Goal: Task Accomplishment & Management: Use online tool/utility

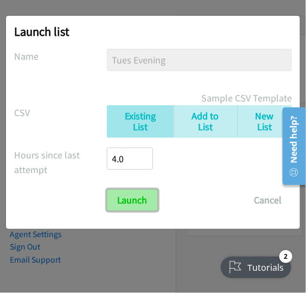
click at [130, 206] on input "Launch" at bounding box center [132, 200] width 51 height 22
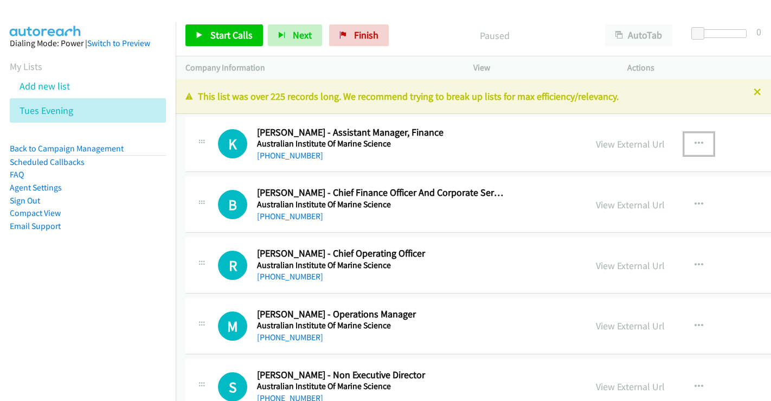
click at [694, 141] on icon "button" at bounding box center [698, 143] width 9 height 9
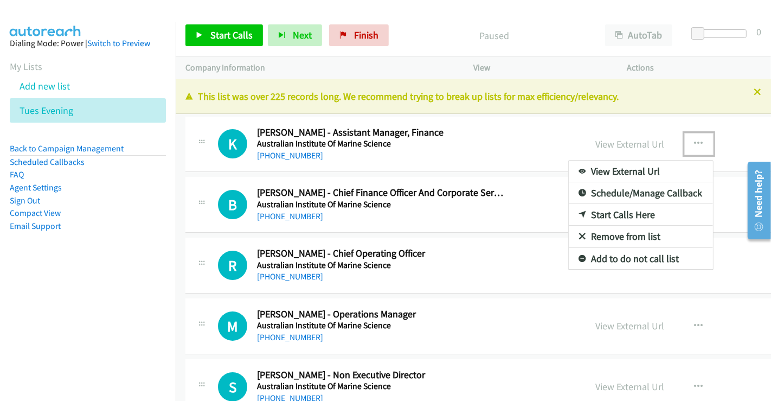
click at [569, 167] on link "View External Url" at bounding box center [641, 171] width 144 height 22
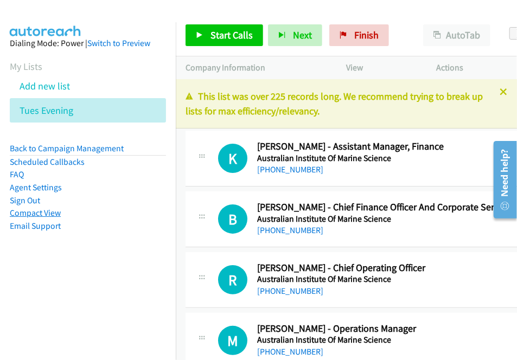
click at [46, 215] on link "Compact View" at bounding box center [35, 213] width 51 height 10
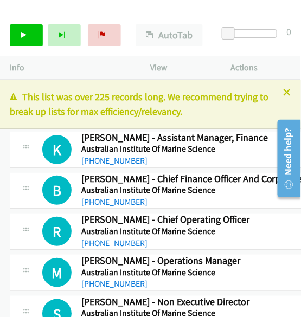
click at [230, 114] on p "This list was over 225 records long. We recommend trying to break up lists for …" at bounding box center [150, 103] width 281 height 29
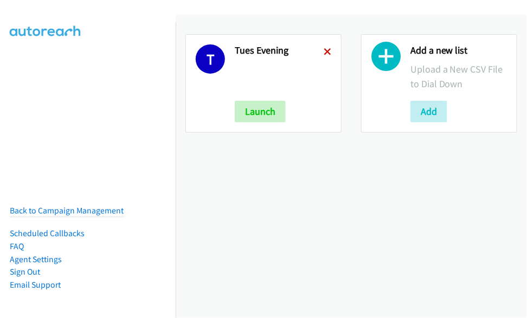
click at [324, 51] on icon at bounding box center [328, 53] width 8 height 8
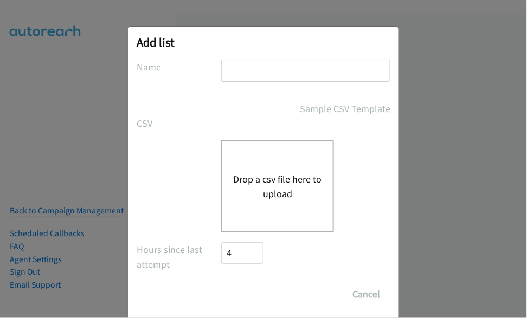
click at [243, 73] on input "text" at bounding box center [305, 71] width 169 height 22
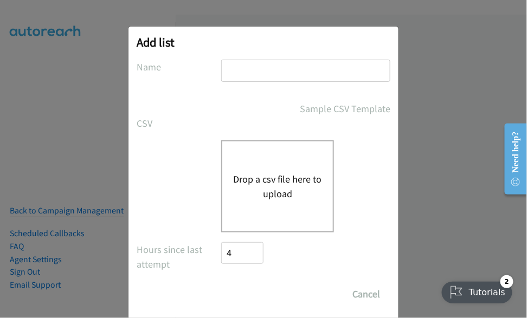
type input "Weds Morning"
click at [285, 169] on div "Drop a csv file here to upload" at bounding box center [277, 186] width 113 height 92
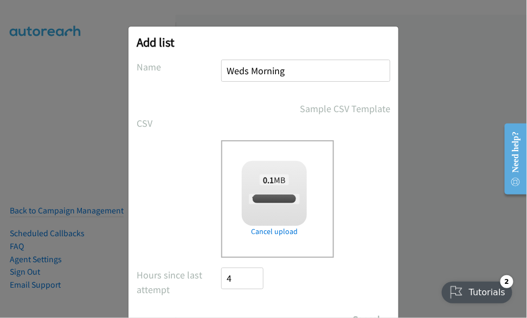
checkbox input "true"
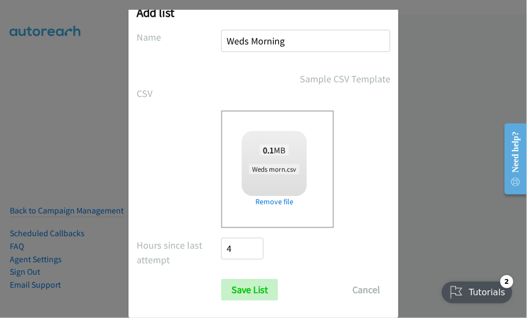
scroll to position [46, 0]
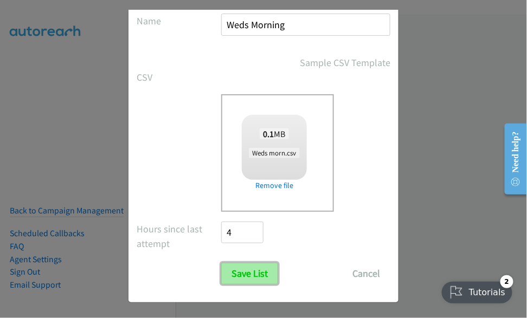
click at [258, 273] on input "Save List" at bounding box center [249, 274] width 57 height 22
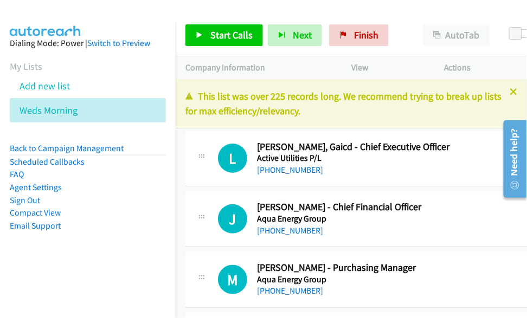
click at [51, 210] on link "Compact View" at bounding box center [35, 213] width 51 height 10
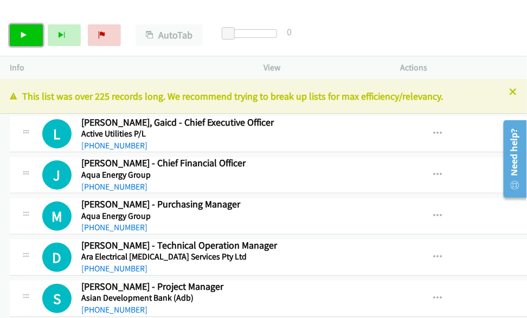
click at [32, 35] on link "Start Calls" at bounding box center [26, 35] width 33 height 22
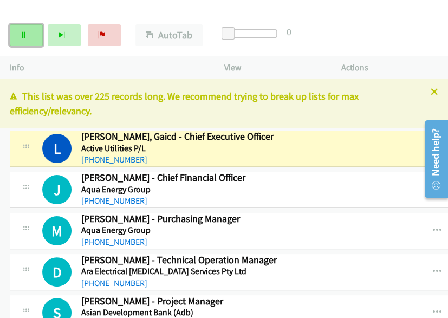
click at [23, 30] on link "Pause" at bounding box center [26, 35] width 33 height 22
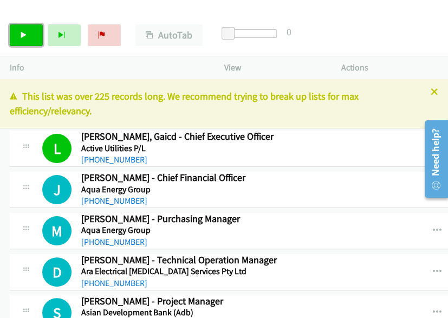
click at [30, 37] on link "Start Calls" at bounding box center [26, 35] width 33 height 22
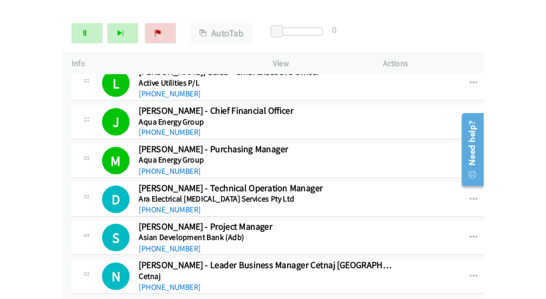
scroll to position [120, 0]
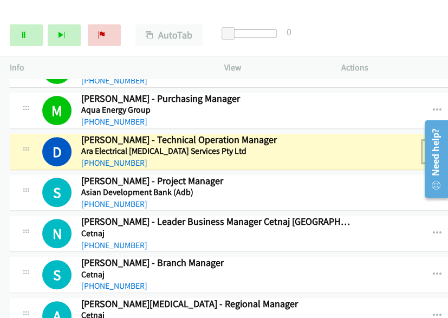
click at [433, 151] on icon "button" at bounding box center [437, 151] width 9 height 9
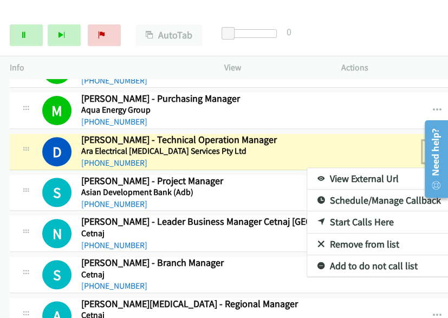
click at [307, 179] on link "View External Url" at bounding box center [379, 179] width 144 height 22
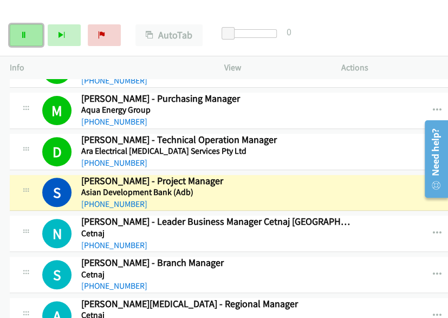
click at [27, 33] on link "Pause" at bounding box center [26, 35] width 33 height 22
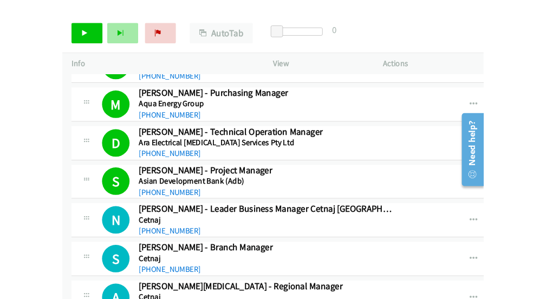
scroll to position [106, 0]
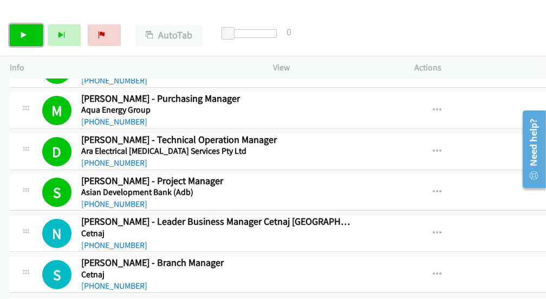
click at [29, 30] on link "Start Calls" at bounding box center [26, 35] width 33 height 22
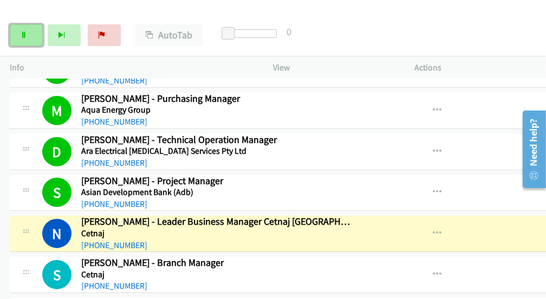
click at [26, 40] on link "Pause" at bounding box center [26, 35] width 33 height 22
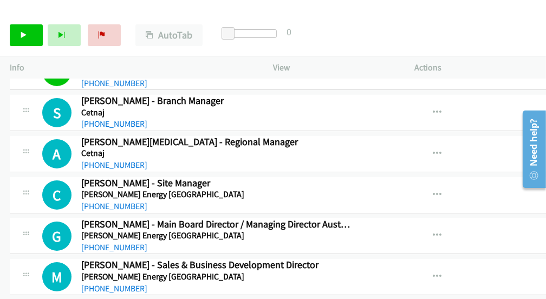
scroll to position [286, 0]
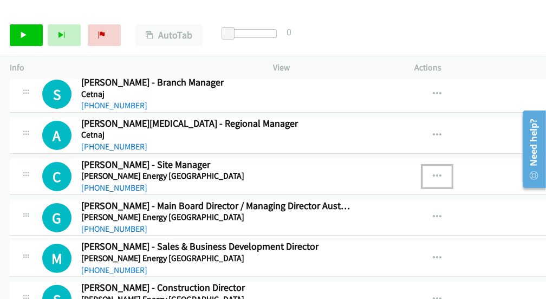
click at [433, 173] on icon "button" at bounding box center [437, 176] width 9 height 9
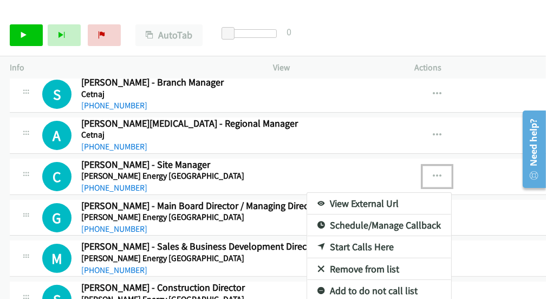
click at [307, 241] on link "Start Calls Here" at bounding box center [379, 247] width 144 height 22
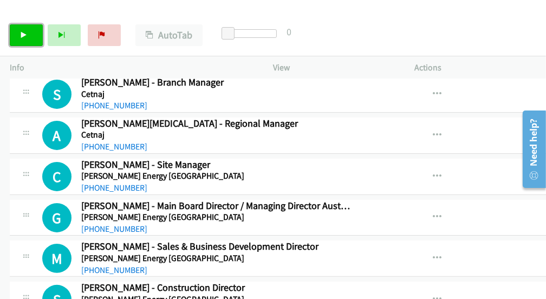
click at [31, 42] on link "Start Calls" at bounding box center [26, 35] width 33 height 22
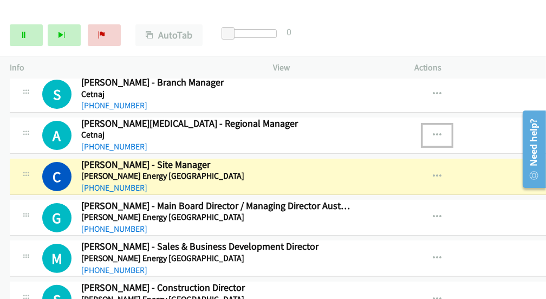
click at [433, 131] on icon "button" at bounding box center [437, 135] width 9 height 9
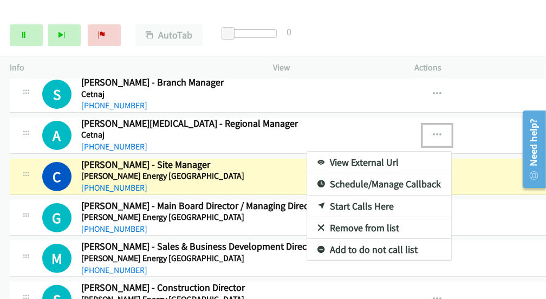
click at [307, 203] on link "Start Calls Here" at bounding box center [379, 207] width 144 height 22
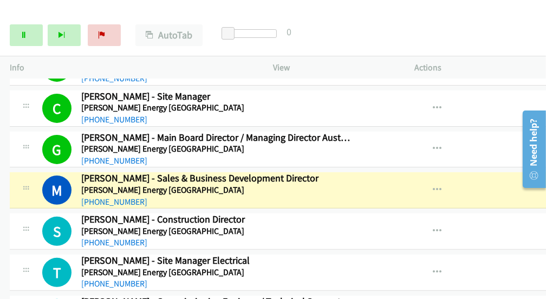
scroll to position [407, 0]
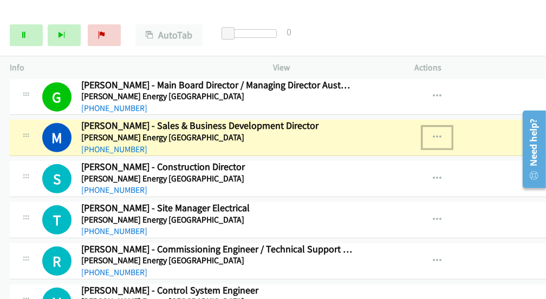
click at [433, 134] on icon "button" at bounding box center [437, 137] width 9 height 9
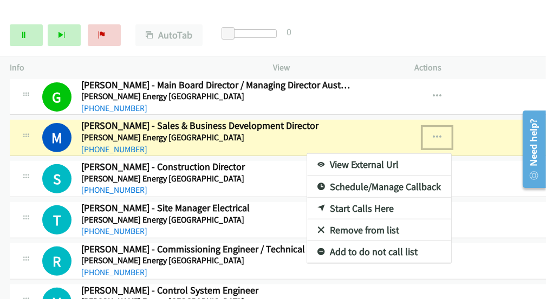
click at [307, 164] on link "View External Url" at bounding box center [379, 165] width 144 height 22
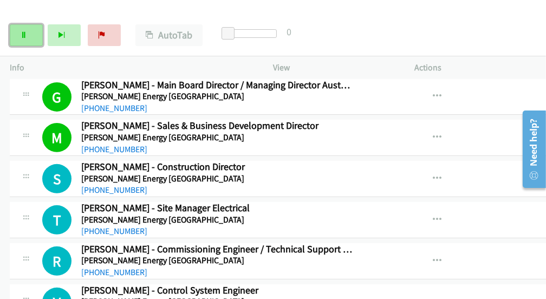
click at [22, 35] on icon at bounding box center [24, 36] width 8 height 8
click at [20, 35] on icon at bounding box center [24, 36] width 8 height 8
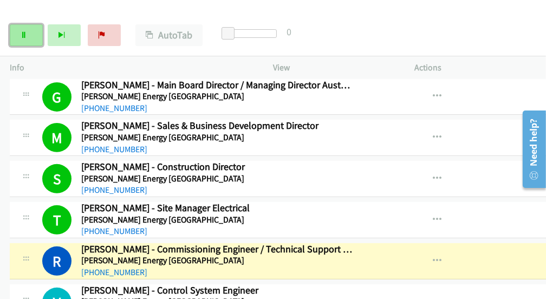
click at [28, 28] on link "Pause" at bounding box center [26, 35] width 33 height 22
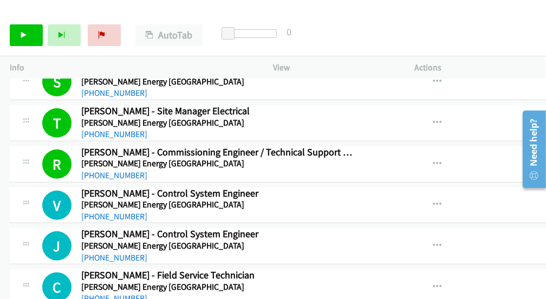
scroll to position [527, 0]
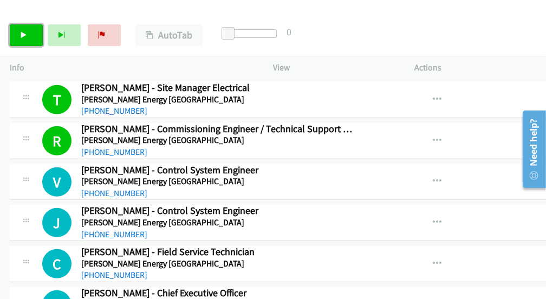
click at [22, 34] on icon at bounding box center [24, 36] width 8 height 8
drag, startPoint x: 18, startPoint y: 30, endPoint x: 24, endPoint y: 30, distance: 6.0
click at [18, 30] on link "Pause" at bounding box center [26, 35] width 33 height 22
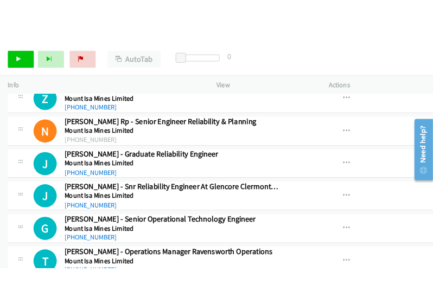
scroll to position [2576, 0]
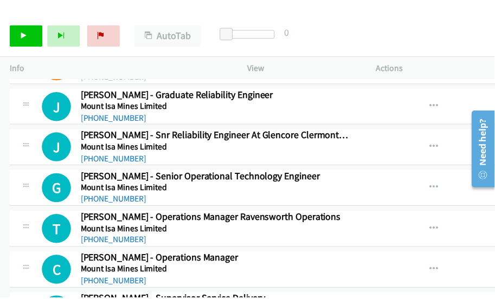
scroll to position [2590, 0]
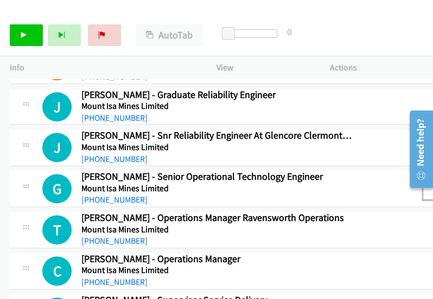
click at [433, 184] on icon "button" at bounding box center [437, 188] width 9 height 9
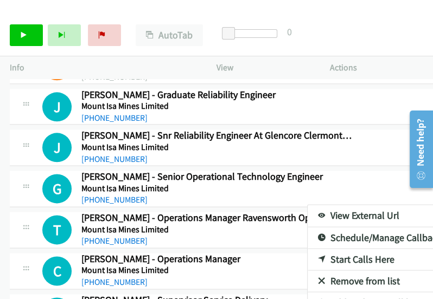
click at [307, 205] on link "View External Url" at bounding box center [379, 216] width 144 height 22
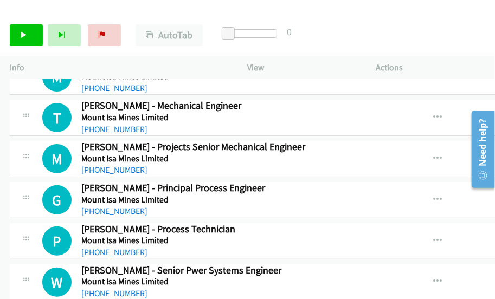
scroll to position [3118, 0]
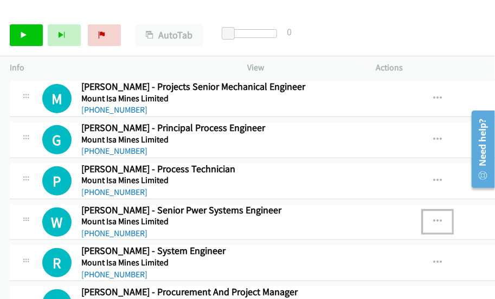
click at [433, 217] on icon "button" at bounding box center [437, 221] width 9 height 9
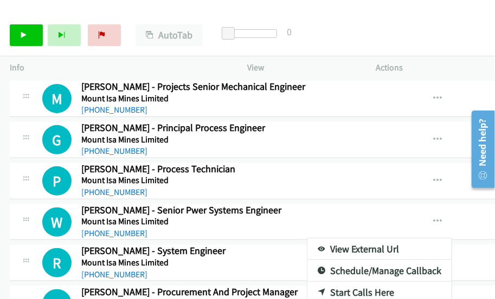
click at [307, 282] on link "Start Calls Here" at bounding box center [379, 293] width 144 height 22
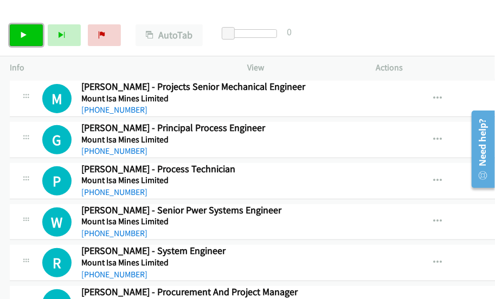
click at [29, 41] on link "Start Calls" at bounding box center [26, 35] width 33 height 22
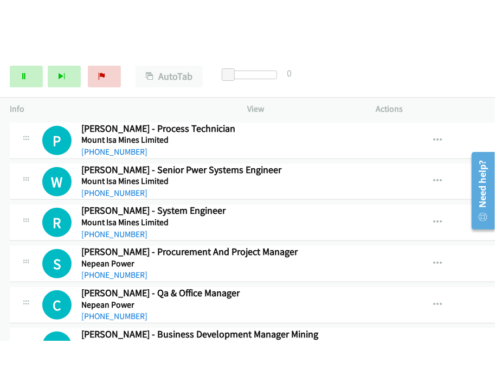
scroll to position [3238, 0]
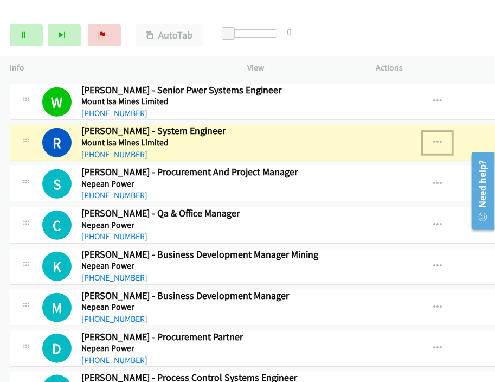
click at [433, 138] on icon "button" at bounding box center [437, 142] width 9 height 9
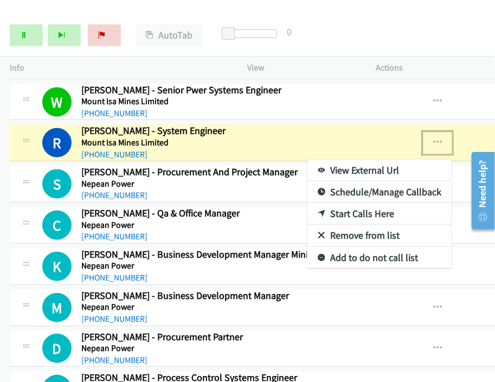
click at [307, 159] on link "View External Url" at bounding box center [379, 170] width 144 height 22
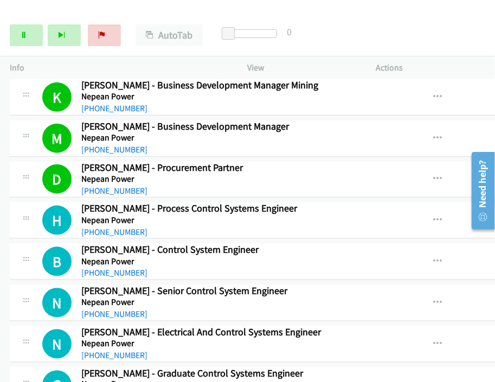
scroll to position [3419, 0]
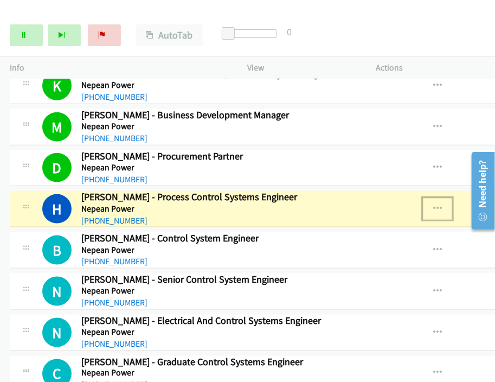
click at [433, 204] on icon "button" at bounding box center [437, 208] width 9 height 9
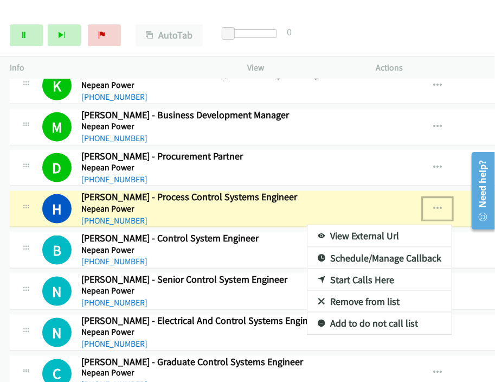
click at [307, 225] on link "View External Url" at bounding box center [379, 236] width 144 height 22
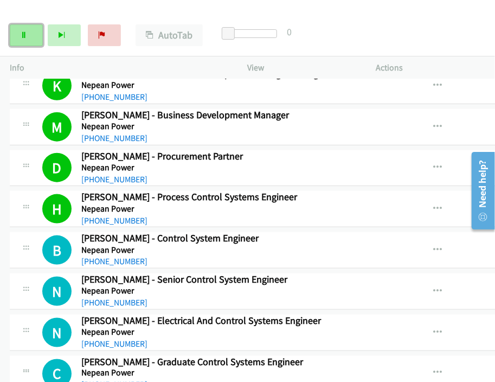
click at [22, 33] on icon at bounding box center [24, 36] width 8 height 8
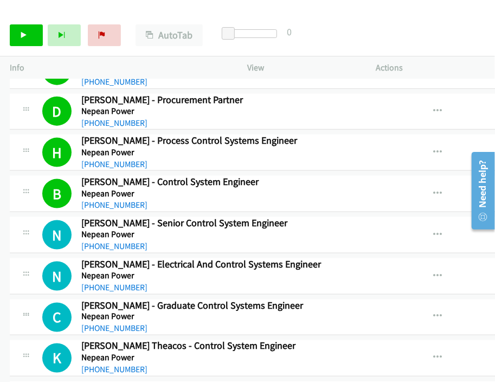
scroll to position [3479, 0]
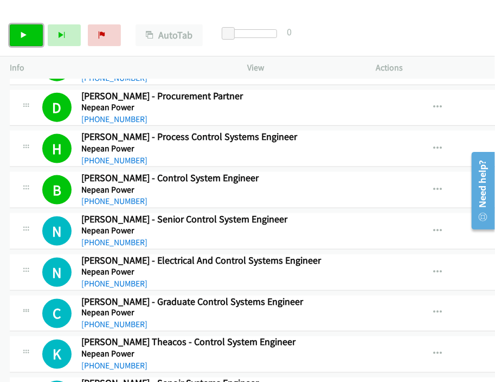
click at [29, 38] on link "Start Calls" at bounding box center [26, 35] width 33 height 22
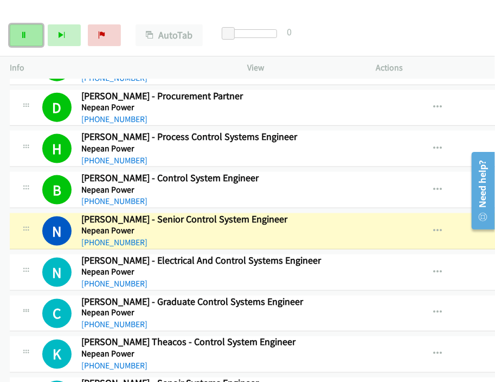
click at [29, 38] on link "Pause" at bounding box center [26, 35] width 33 height 22
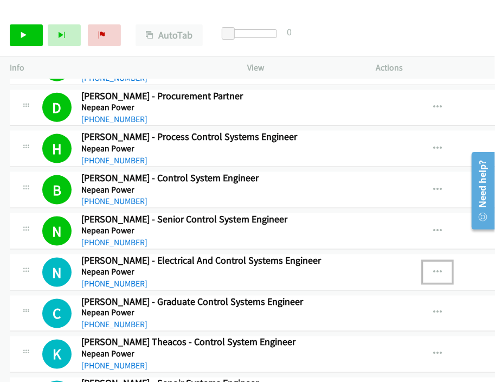
click at [423, 261] on button "button" at bounding box center [437, 272] width 29 height 22
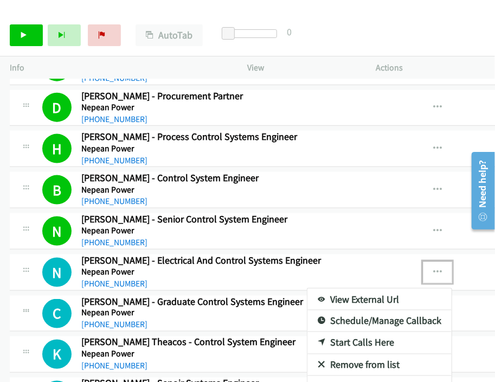
click at [307, 288] on link "View External Url" at bounding box center [379, 299] width 144 height 22
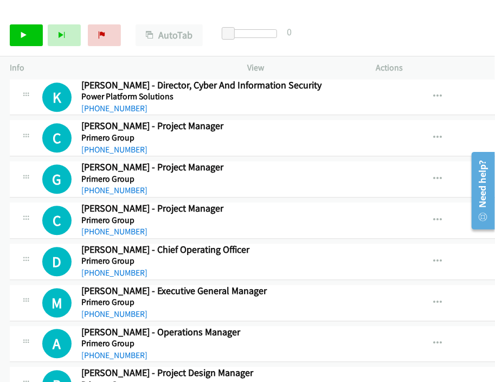
scroll to position [3780, 0]
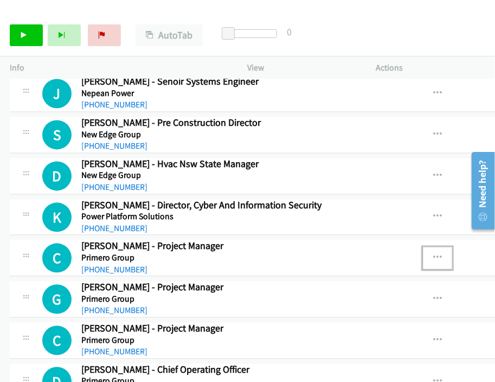
click at [433, 254] on icon "button" at bounding box center [437, 258] width 9 height 9
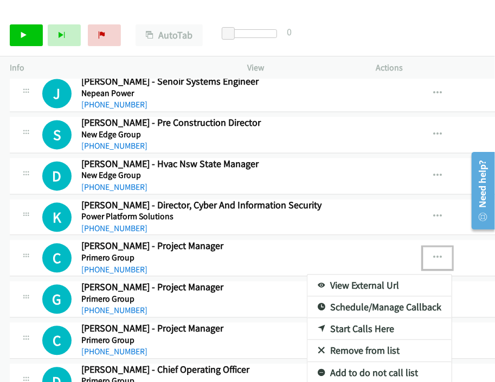
click at [307, 318] on link "Start Calls Here" at bounding box center [379, 329] width 144 height 22
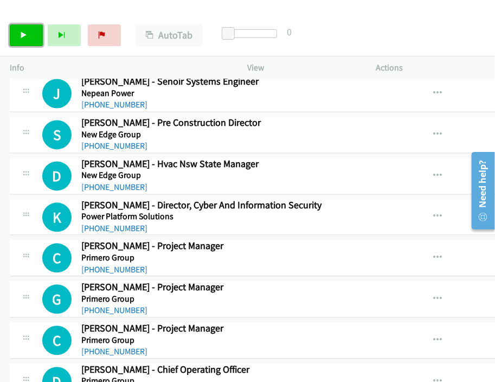
click at [20, 34] on icon at bounding box center [24, 36] width 8 height 8
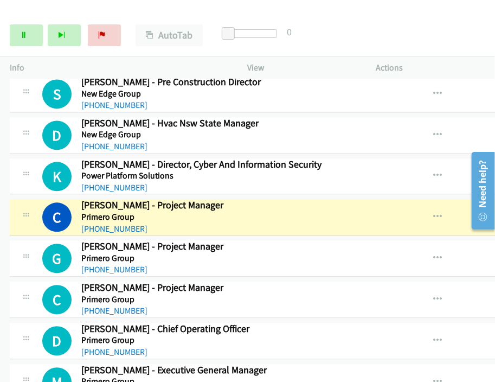
scroll to position [3840, 0]
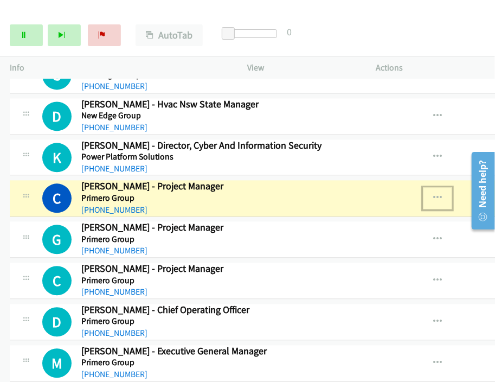
click at [433, 194] on icon "button" at bounding box center [437, 198] width 9 height 9
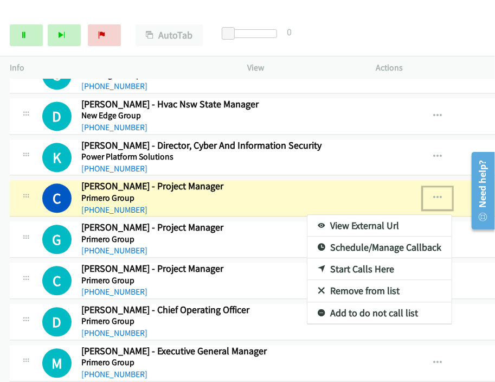
click at [307, 215] on link "View External Url" at bounding box center [379, 226] width 144 height 22
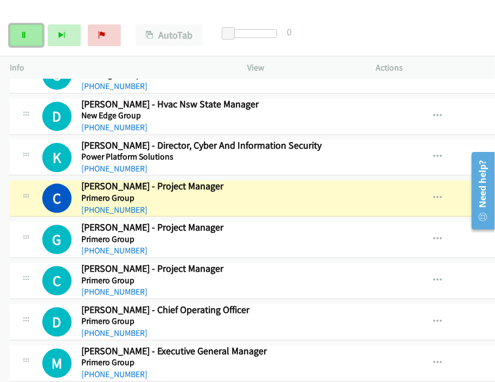
click at [23, 32] on icon at bounding box center [24, 36] width 8 height 8
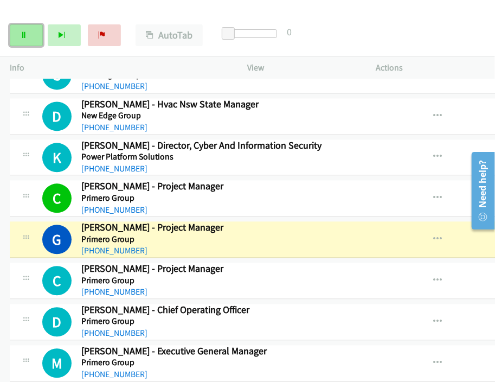
click at [29, 33] on link "Pause" at bounding box center [26, 35] width 33 height 22
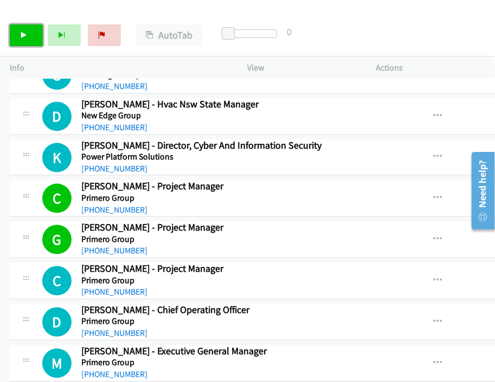
click at [20, 35] on link "Start Calls" at bounding box center [26, 35] width 33 height 22
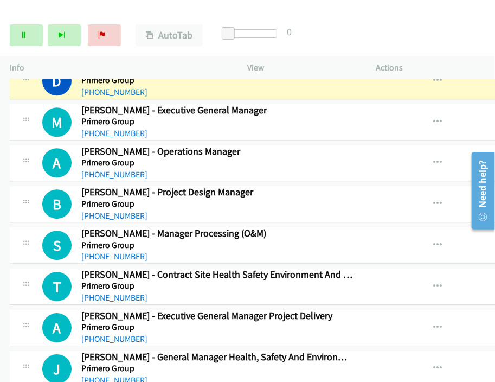
scroll to position [4021, 0]
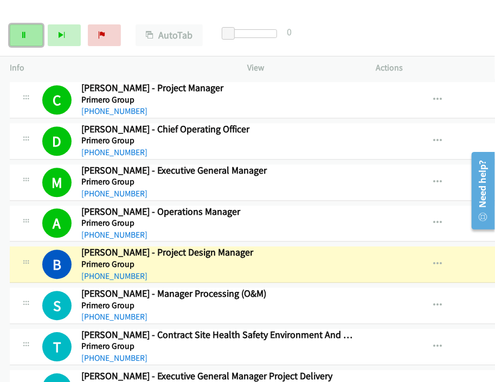
click at [23, 30] on link "Pause" at bounding box center [26, 35] width 33 height 22
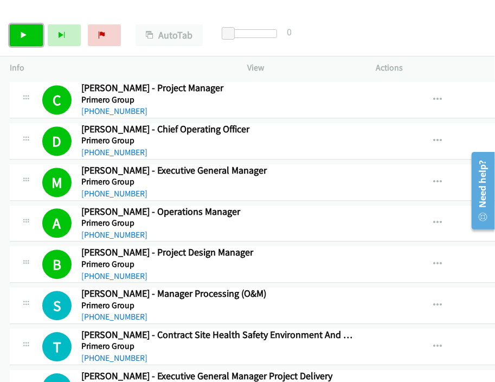
click at [20, 38] on icon at bounding box center [24, 36] width 8 height 8
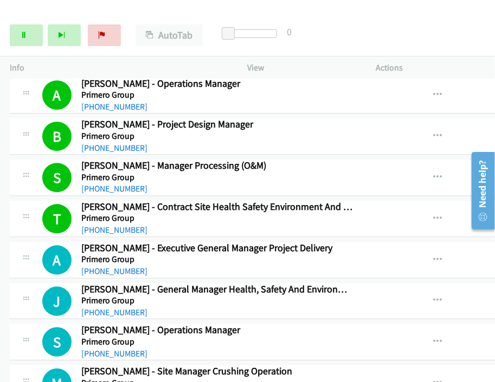
scroll to position [4202, 0]
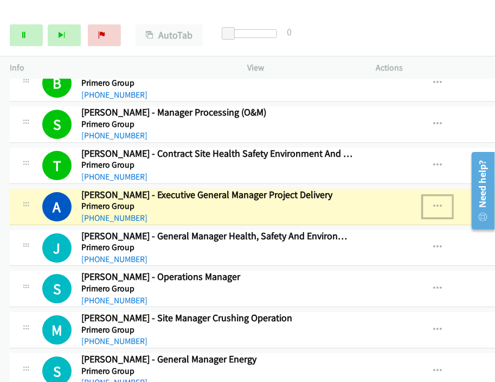
click at [433, 202] on icon "button" at bounding box center [437, 206] width 9 height 9
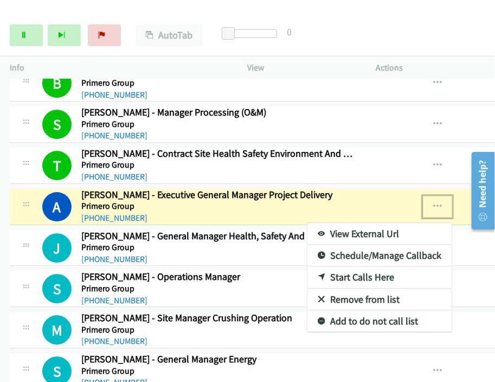
click at [307, 223] on link "View External Url" at bounding box center [379, 234] width 144 height 22
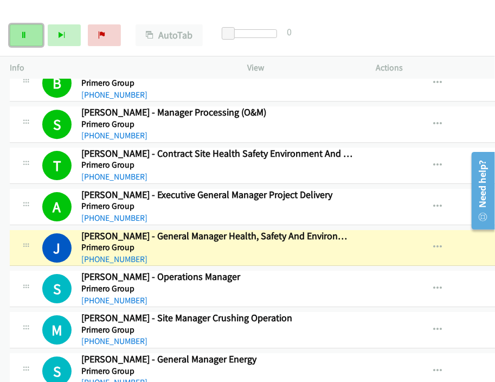
click at [20, 38] on icon at bounding box center [24, 36] width 8 height 8
click at [433, 243] on icon "button" at bounding box center [437, 247] width 9 height 9
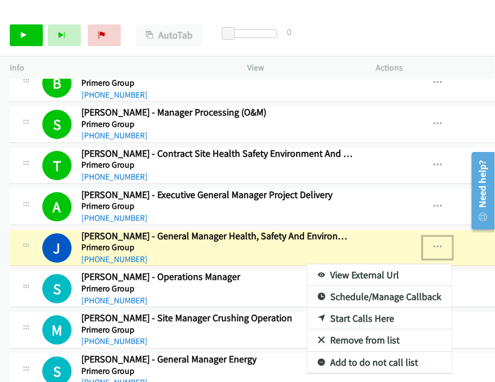
click at [307, 264] on link "View External Url" at bounding box center [379, 275] width 144 height 22
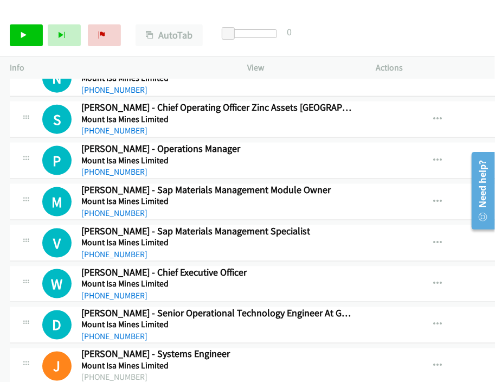
scroll to position [1927, 0]
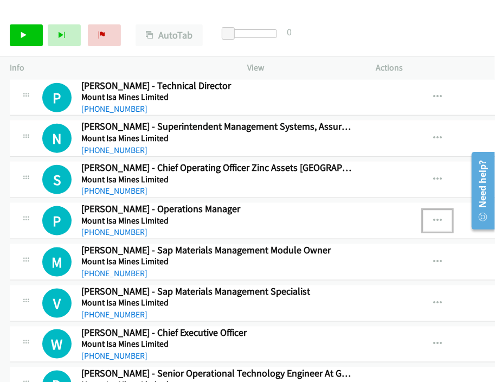
click at [433, 216] on icon "button" at bounding box center [437, 220] width 9 height 9
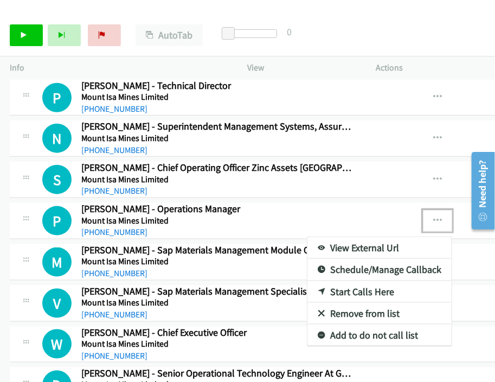
drag, startPoint x: 421, startPoint y: 181, endPoint x: 395, endPoint y: 179, distance: 26.1
click at [420, 181] on div at bounding box center [247, 191] width 495 height 382
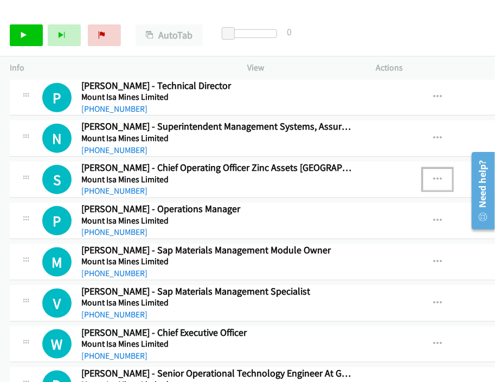
click at [433, 175] on icon "button" at bounding box center [437, 179] width 9 height 9
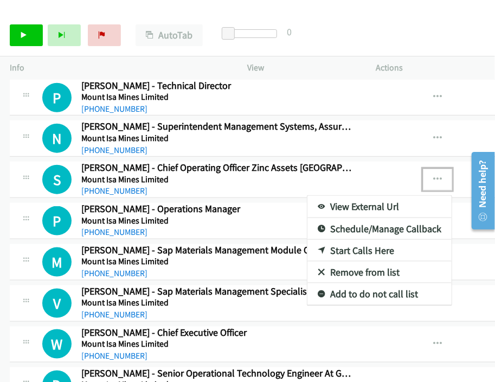
click at [307, 240] on link "Start Calls Here" at bounding box center [379, 251] width 144 height 22
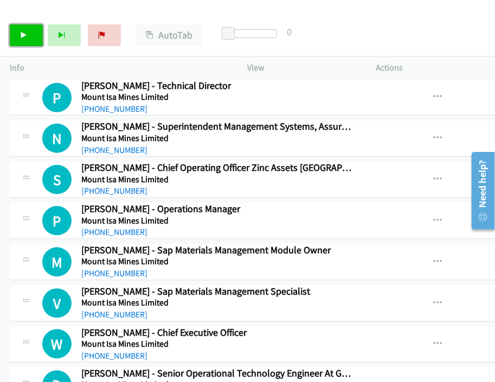
click at [26, 28] on link "Start Calls" at bounding box center [26, 35] width 33 height 22
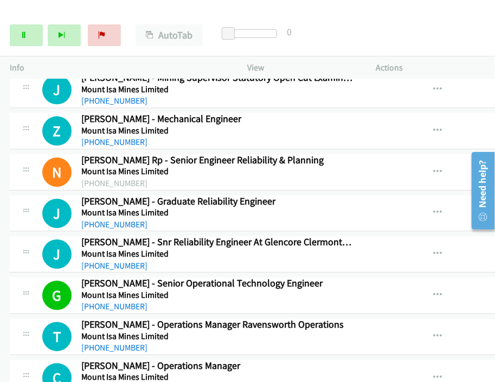
scroll to position [2529, 0]
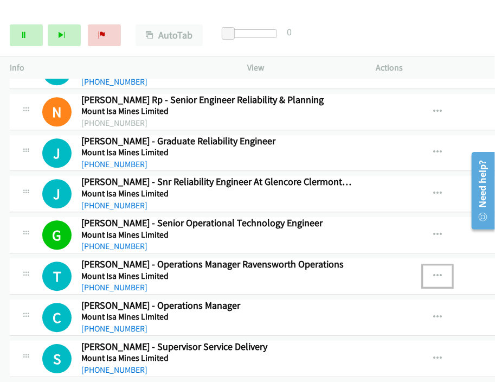
click at [433, 272] on icon "button" at bounding box center [437, 276] width 9 height 9
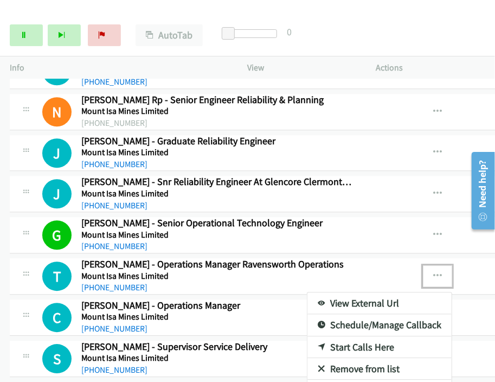
click at [307, 318] on link "Start Calls Here" at bounding box center [379, 347] width 144 height 22
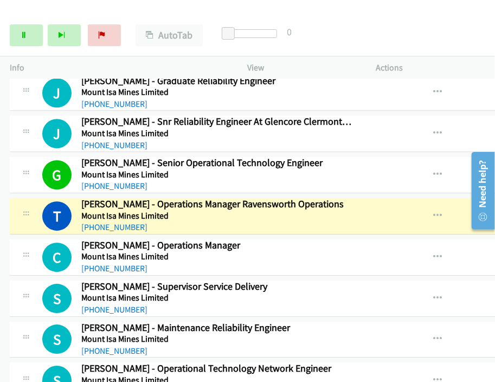
scroll to position [2650, 0]
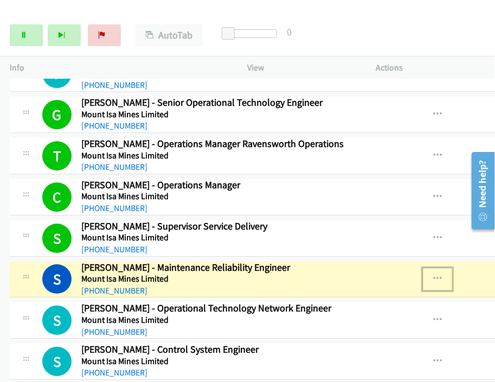
click at [433, 274] on icon "button" at bounding box center [437, 278] width 9 height 9
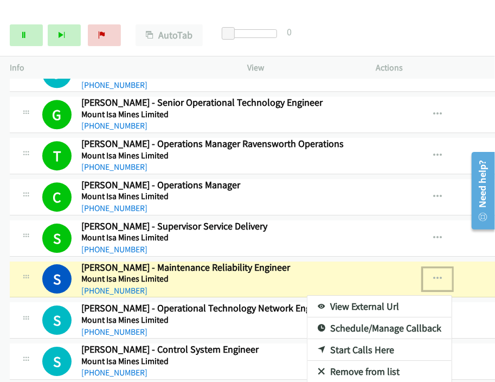
click at [307, 295] on link "View External Url" at bounding box center [379, 306] width 144 height 22
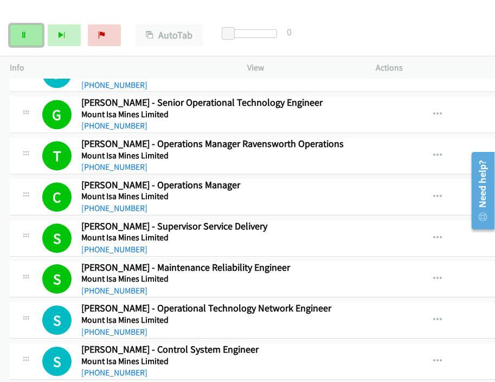
click at [24, 39] on link "Pause" at bounding box center [26, 35] width 33 height 22
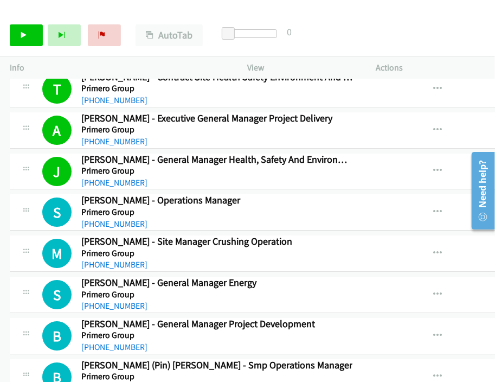
scroll to position [4276, 0]
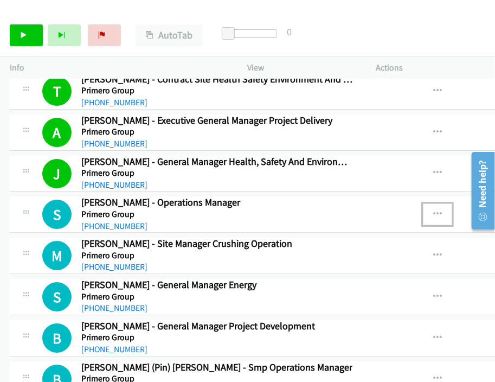
click at [433, 210] on icon "button" at bounding box center [437, 214] width 9 height 9
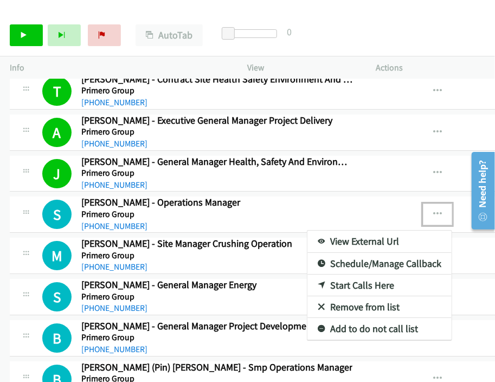
click at [307, 274] on link "Start Calls Here" at bounding box center [379, 285] width 144 height 22
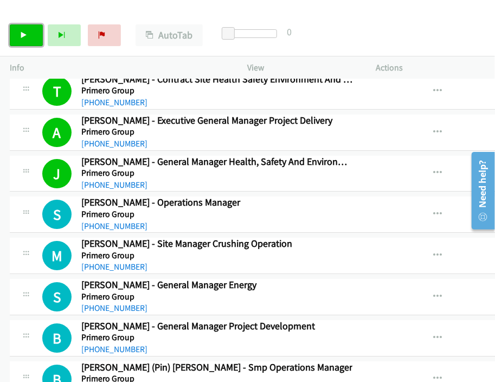
click at [27, 37] on link "Start Calls" at bounding box center [26, 35] width 33 height 22
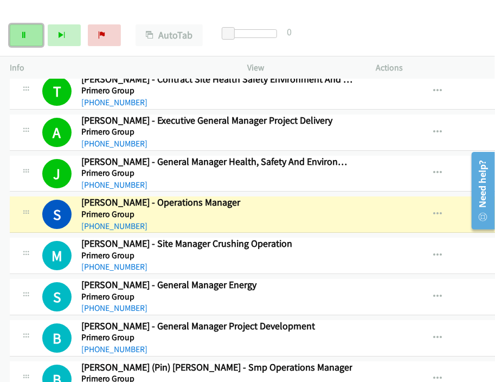
click at [29, 35] on link "Pause" at bounding box center [26, 35] width 33 height 22
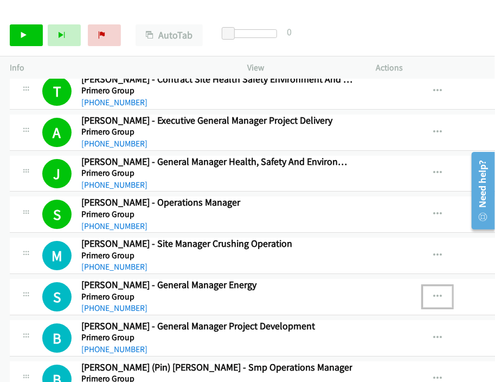
click at [423, 286] on button "button" at bounding box center [437, 297] width 29 height 22
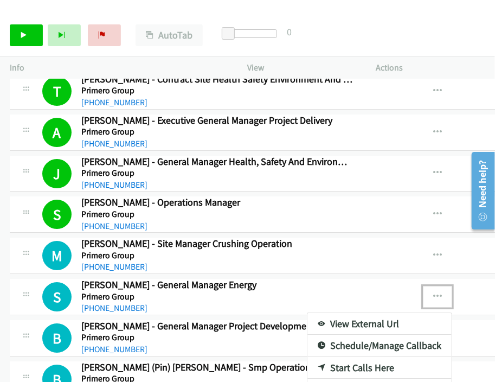
click at [307, 318] on link "Start Calls Here" at bounding box center [379, 368] width 144 height 22
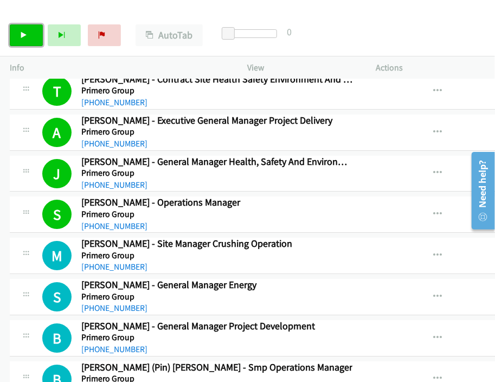
click at [22, 33] on icon at bounding box center [24, 36] width 8 height 8
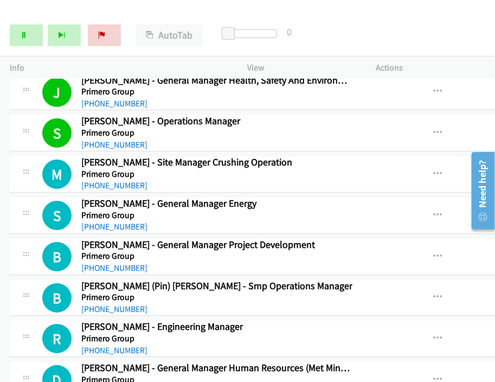
scroll to position [4397, 0]
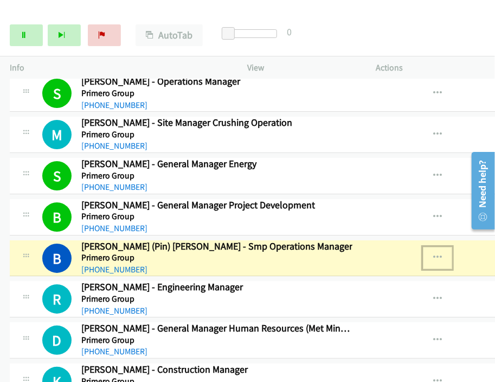
click at [433, 253] on icon "button" at bounding box center [437, 257] width 9 height 9
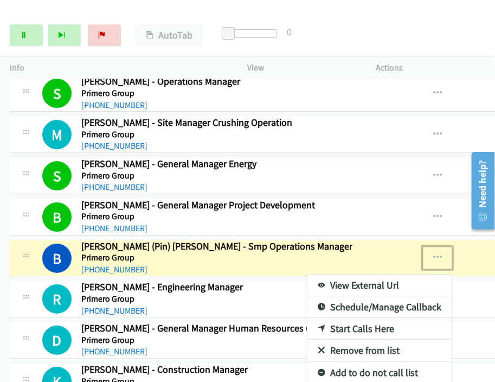
click at [307, 274] on link "View External Url" at bounding box center [379, 285] width 144 height 22
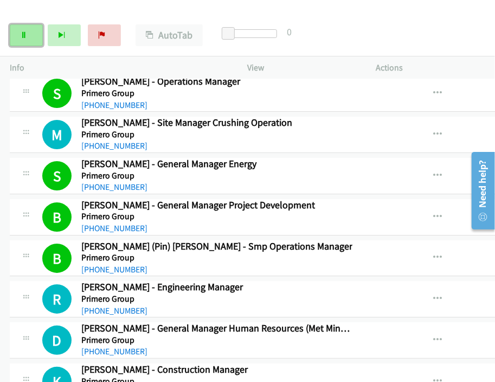
click at [28, 36] on link "Pause" at bounding box center [26, 35] width 33 height 22
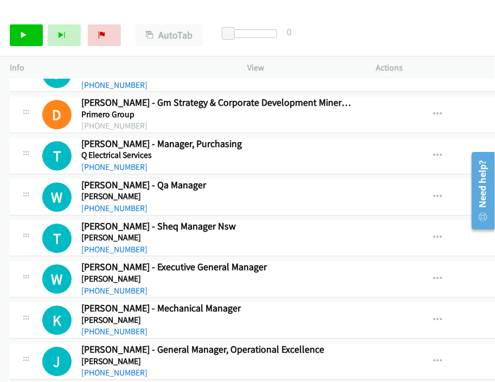
scroll to position [5481, 0]
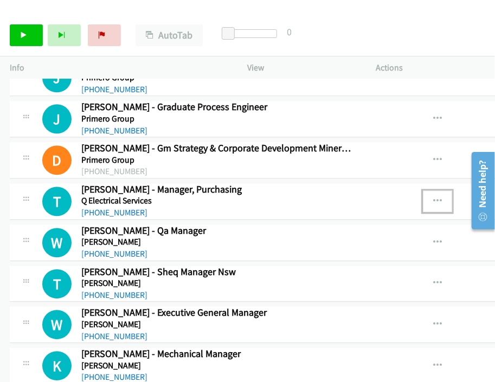
click at [423, 190] on button "button" at bounding box center [437, 201] width 29 height 22
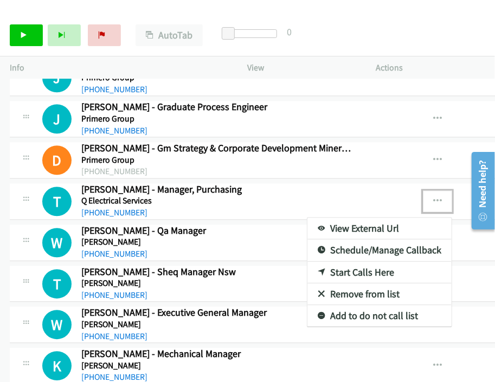
click at [307, 217] on link "View External Url" at bounding box center [379, 228] width 144 height 22
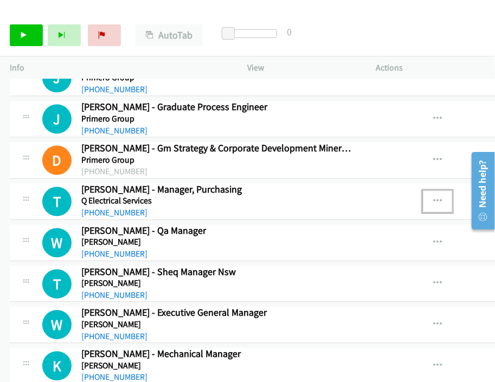
click at [433, 197] on icon "button" at bounding box center [437, 201] width 9 height 9
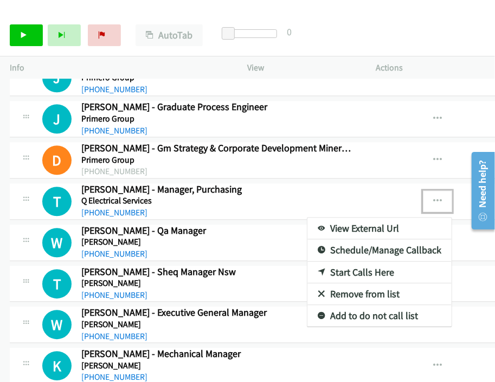
click at [307, 217] on link "View External Url" at bounding box center [379, 228] width 144 height 22
